Goal: Feedback & Contribution: Submit feedback/report problem

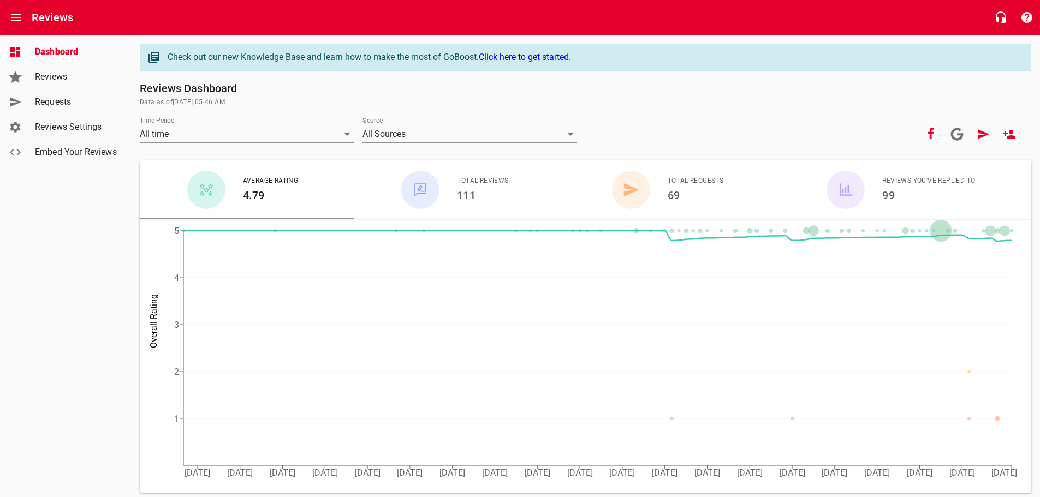
click at [53, 103] on span "Requests" at bounding box center [76, 102] width 83 height 13
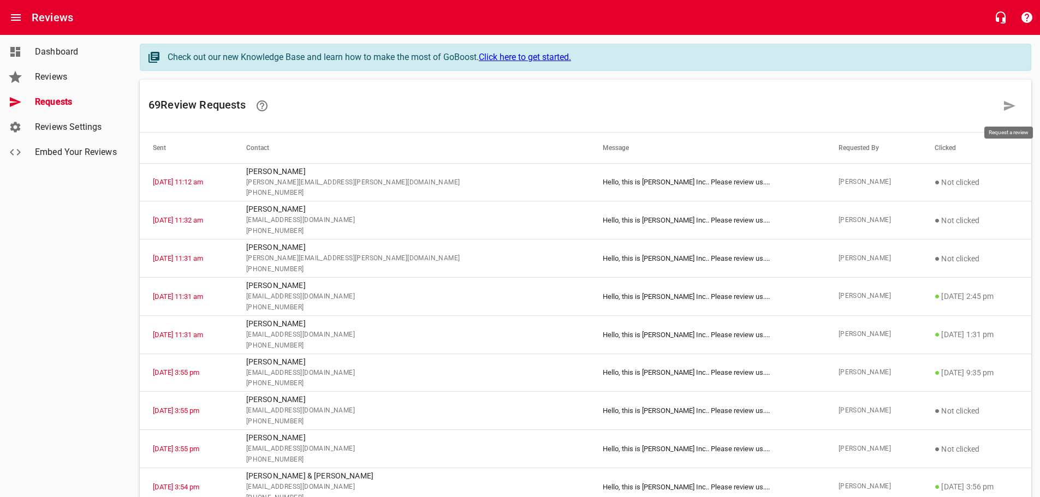
click at [1009, 103] on icon at bounding box center [1009, 106] width 11 height 10
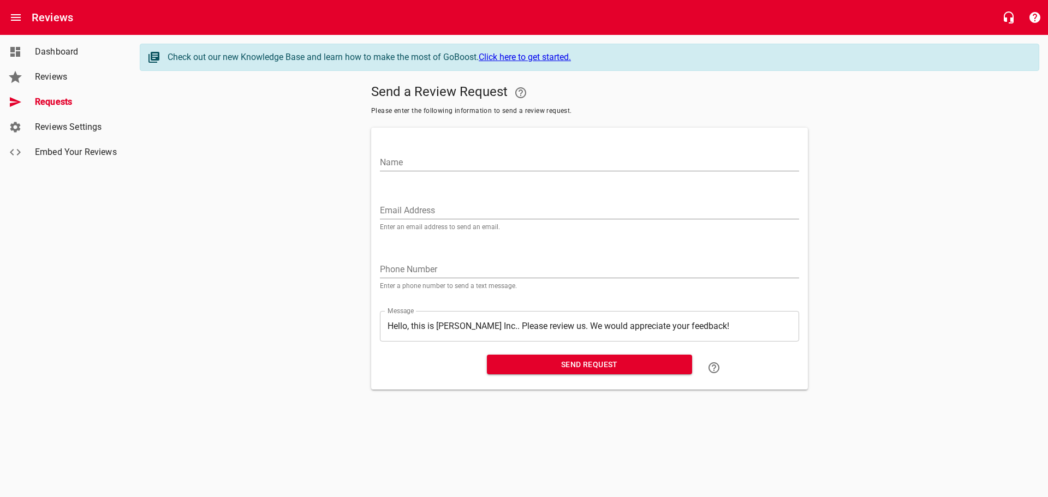
click at [421, 159] on input "Name" at bounding box center [589, 162] width 419 height 17
type input "l"
type input "v"
click at [404, 207] on input "Email Address" at bounding box center [589, 210] width 419 height 17
paste input "[EMAIL_ADDRESS][DOMAIN_NAME]"
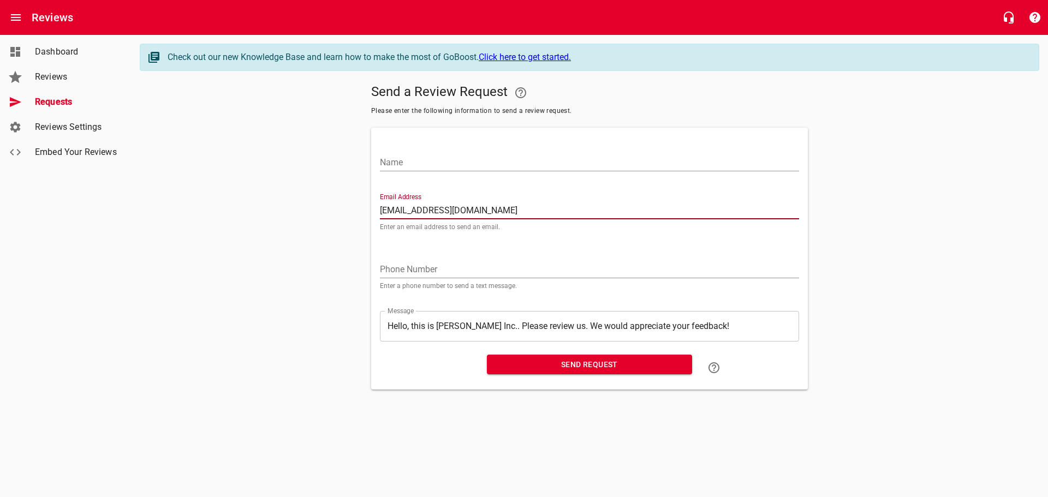
type input "[EMAIL_ADDRESS][DOMAIN_NAME]"
click at [402, 165] on input "Name" at bounding box center [589, 162] width 419 height 17
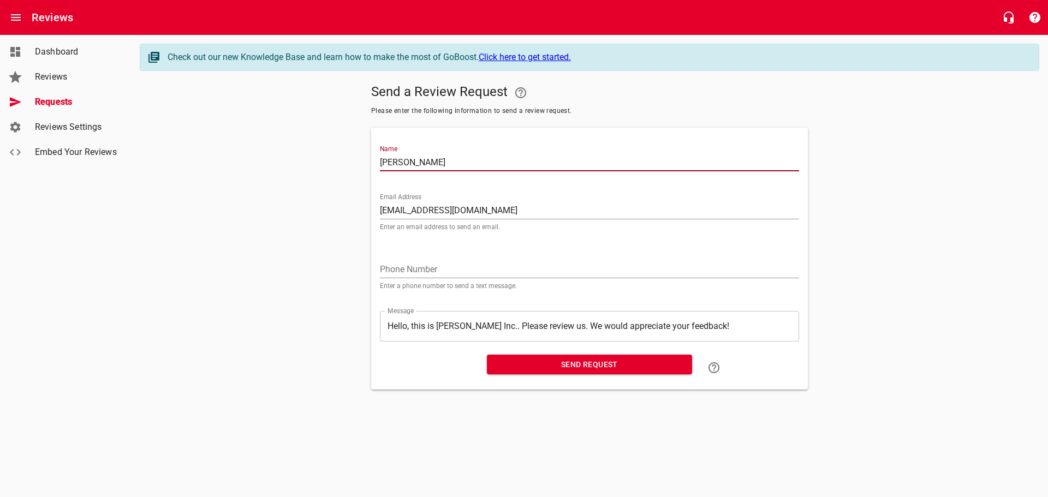
type input "[PERSON_NAME]"
click at [402, 266] on input "tel" at bounding box center [589, 269] width 419 height 17
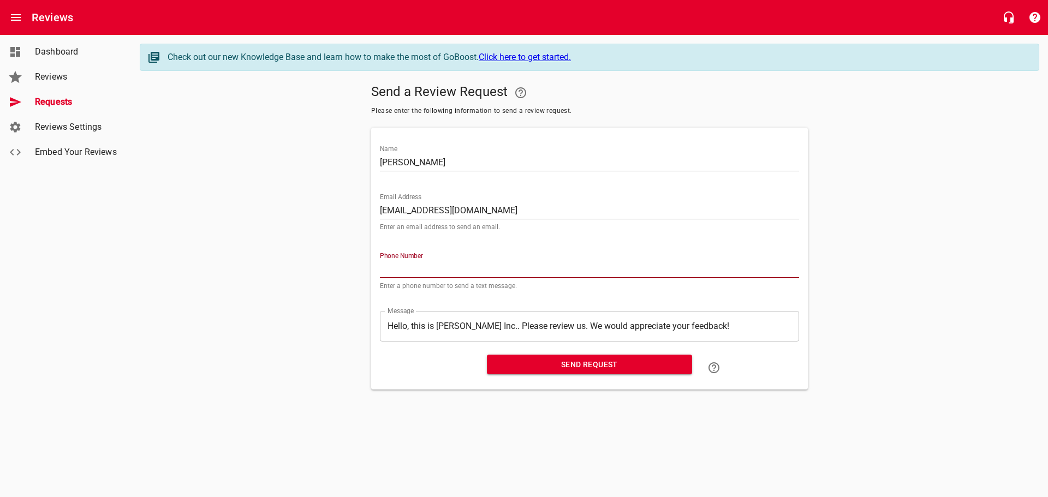
paste input "24844400"
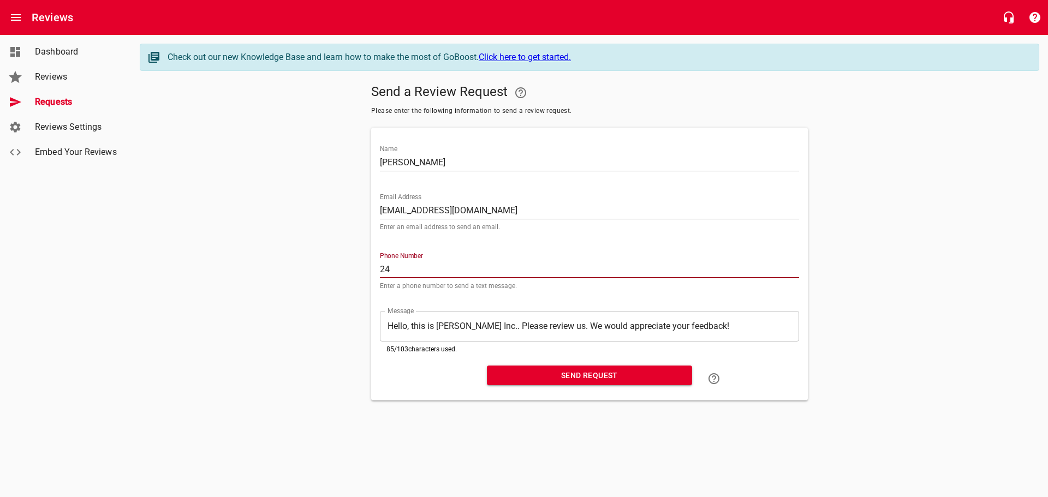
type input "2"
type input "2484440077"
click at [591, 376] on span "Send Request" at bounding box center [590, 376] width 188 height 14
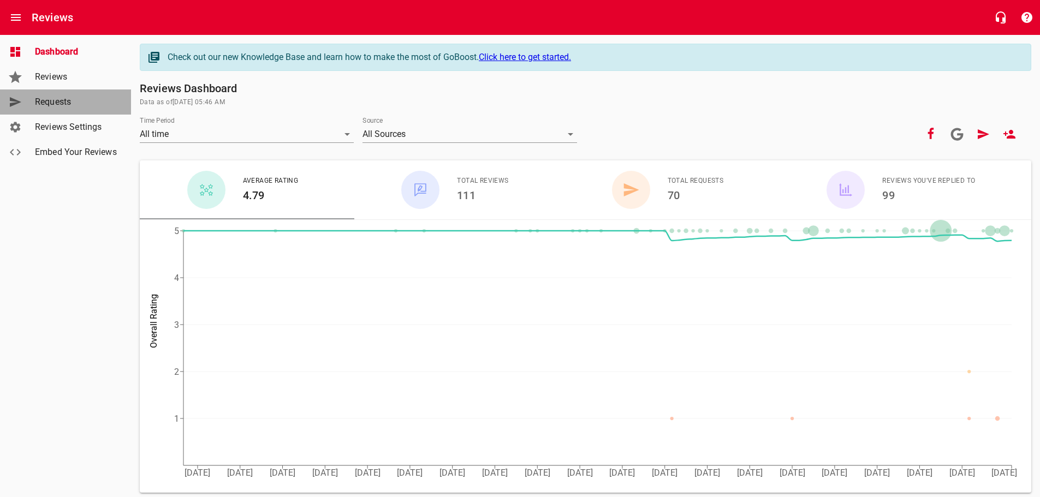
click at [52, 97] on span "Requests" at bounding box center [76, 102] width 83 height 13
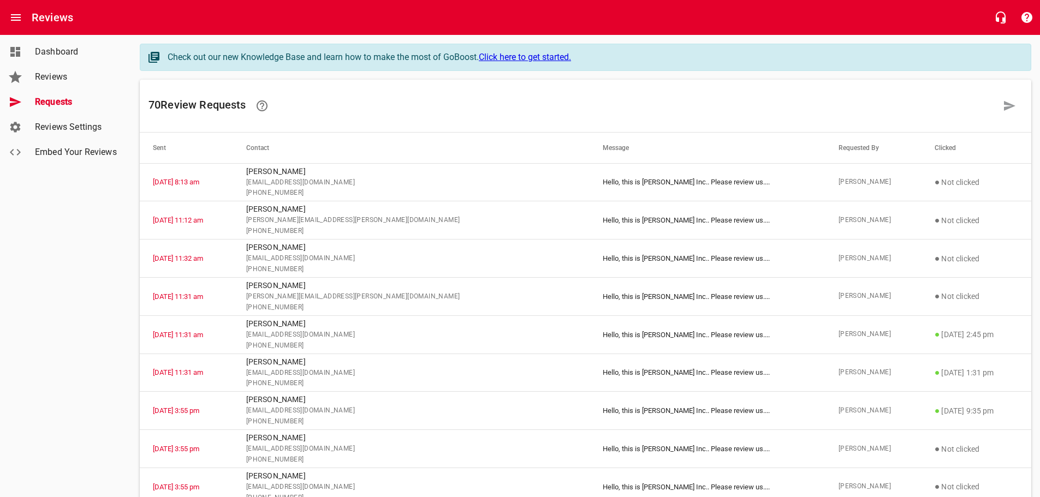
click at [53, 45] on link "Dashboard" at bounding box center [65, 51] width 131 height 25
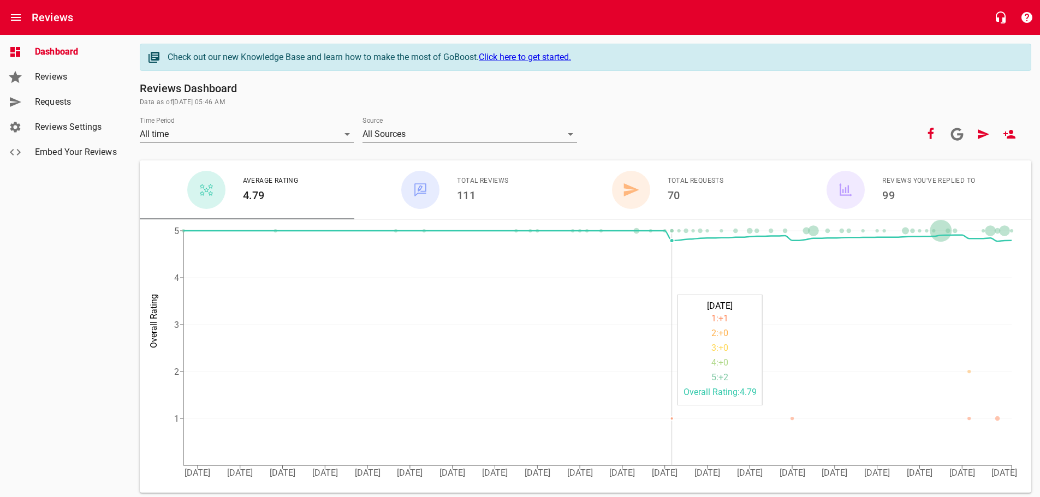
click at [671, 419] on circle at bounding box center [671, 418] width 3 height 3
